Goal: Browse casually: Explore the website without a specific task or goal

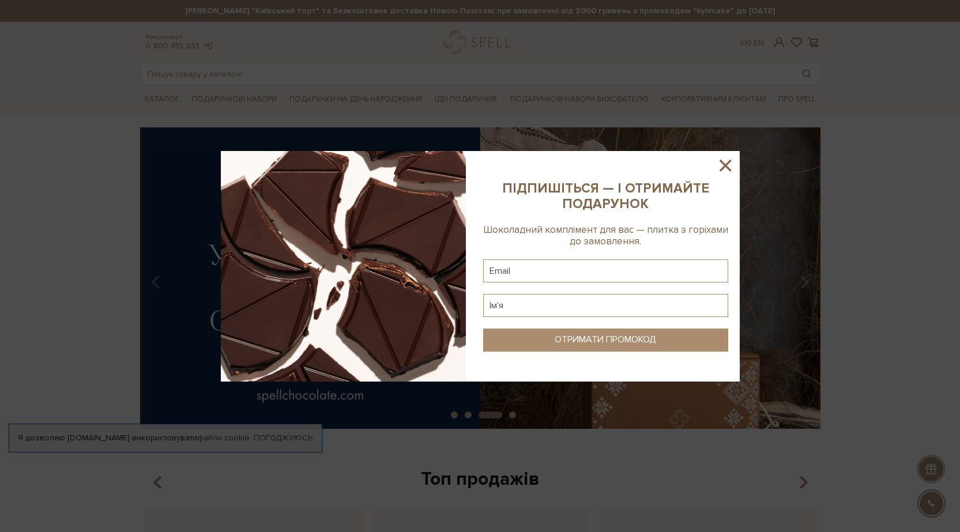
click at [720, 164] on icon at bounding box center [725, 166] width 20 height 20
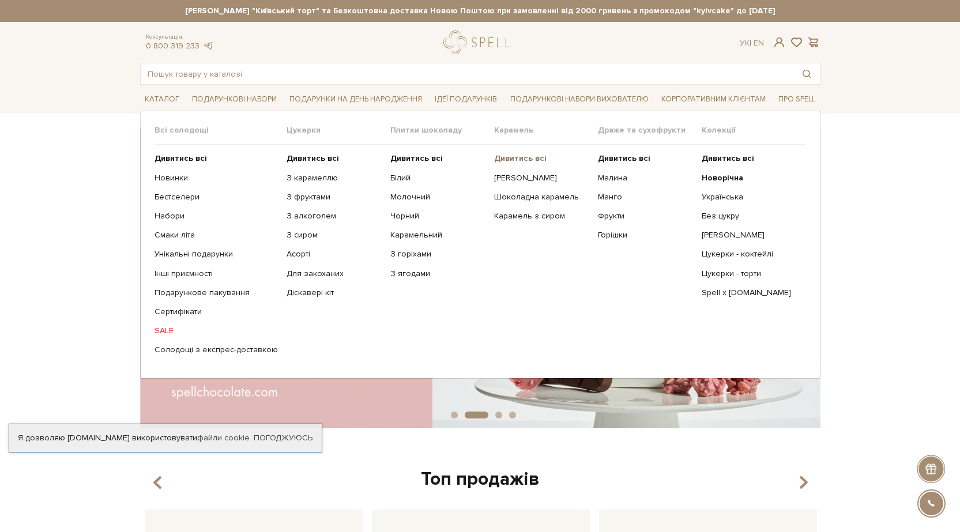
click at [507, 154] on b "Дивитись всі" at bounding box center [520, 158] width 52 height 10
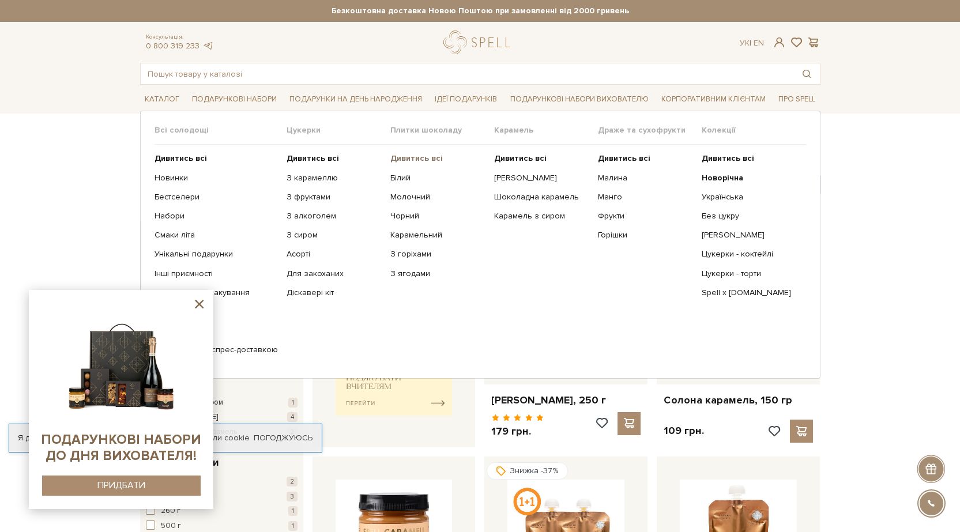
click at [406, 158] on b "Дивитись всі" at bounding box center [416, 158] width 52 height 10
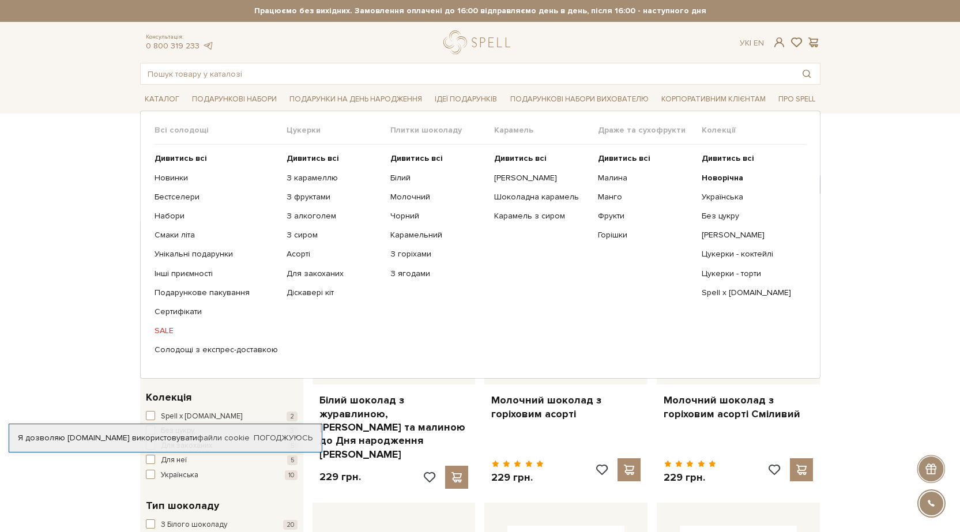
click at [305, 132] on span "Цукерки" at bounding box center [339, 130] width 104 height 10
click at [296, 154] on b "Дивитись всі" at bounding box center [313, 158] width 52 height 10
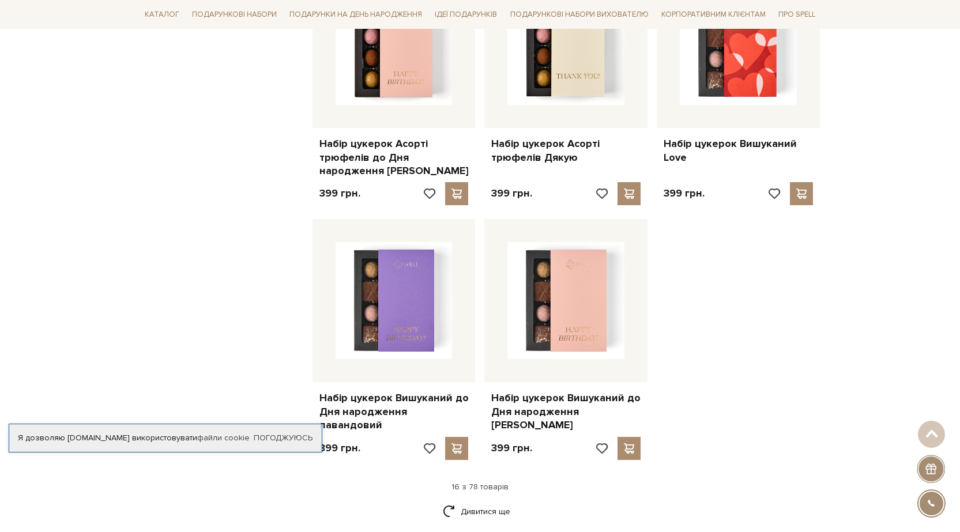
scroll to position [1441, 0]
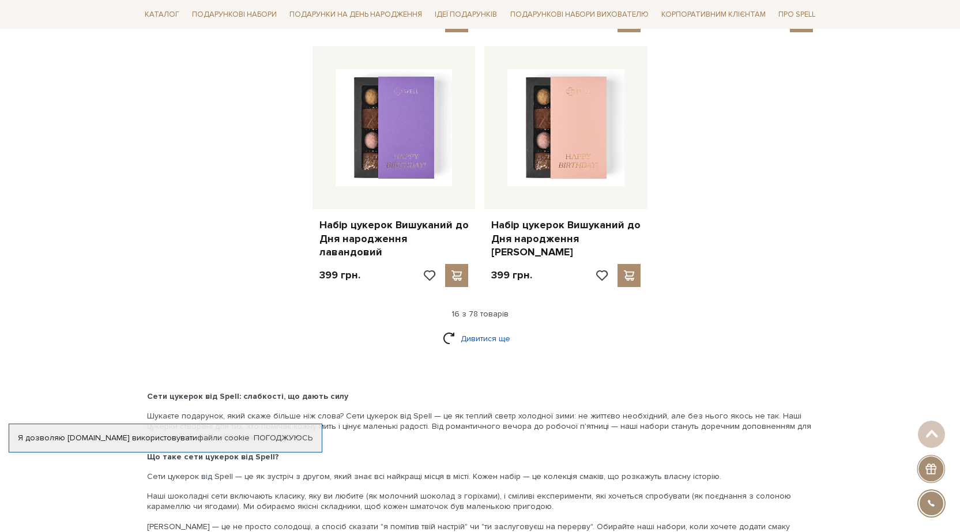
click at [495, 329] on link "Дивитися ще" at bounding box center [480, 339] width 75 height 20
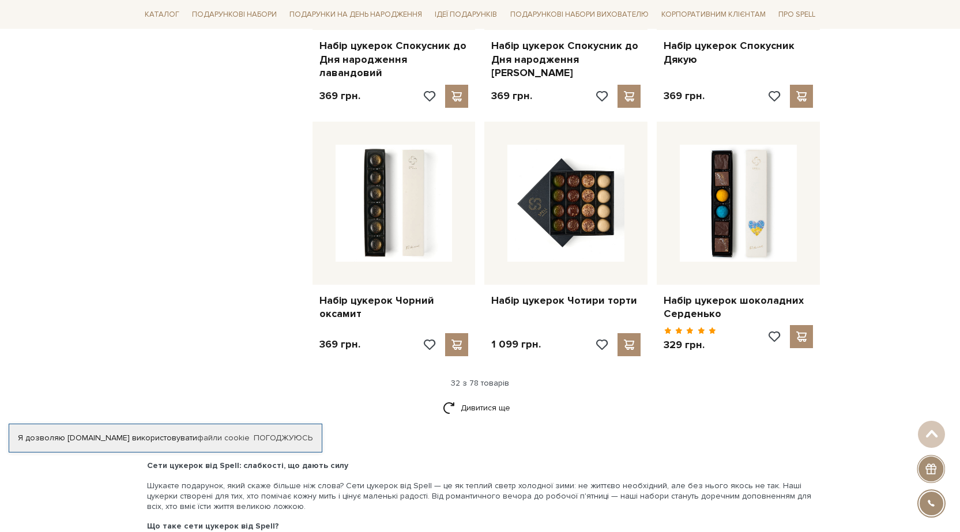
scroll to position [2594, 0]
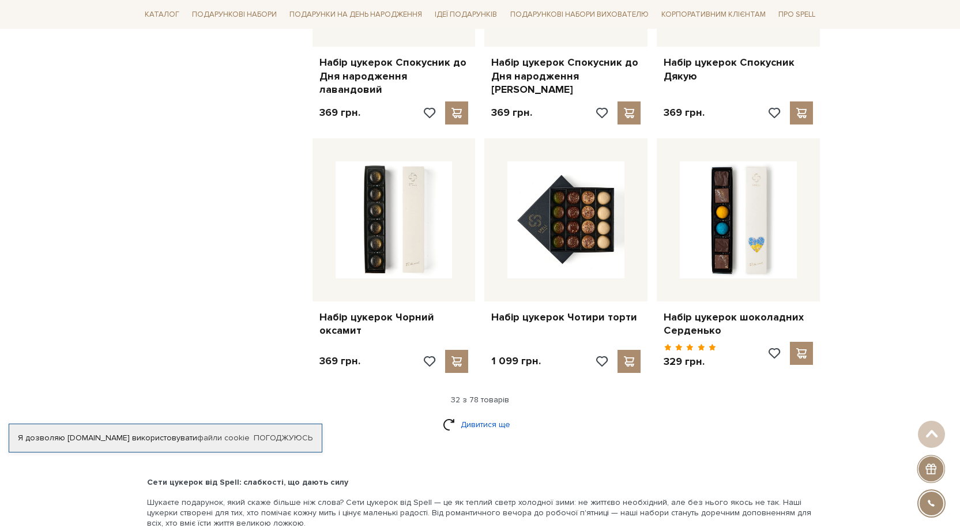
click at [500, 415] on link "Дивитися ще" at bounding box center [480, 425] width 75 height 20
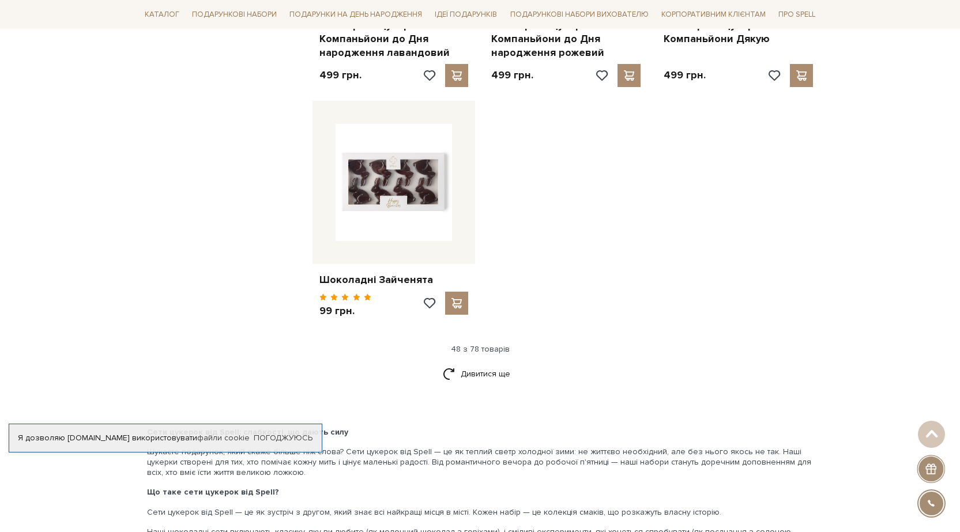
scroll to position [4151, 0]
